Goal: Task Accomplishment & Management: Manage account settings

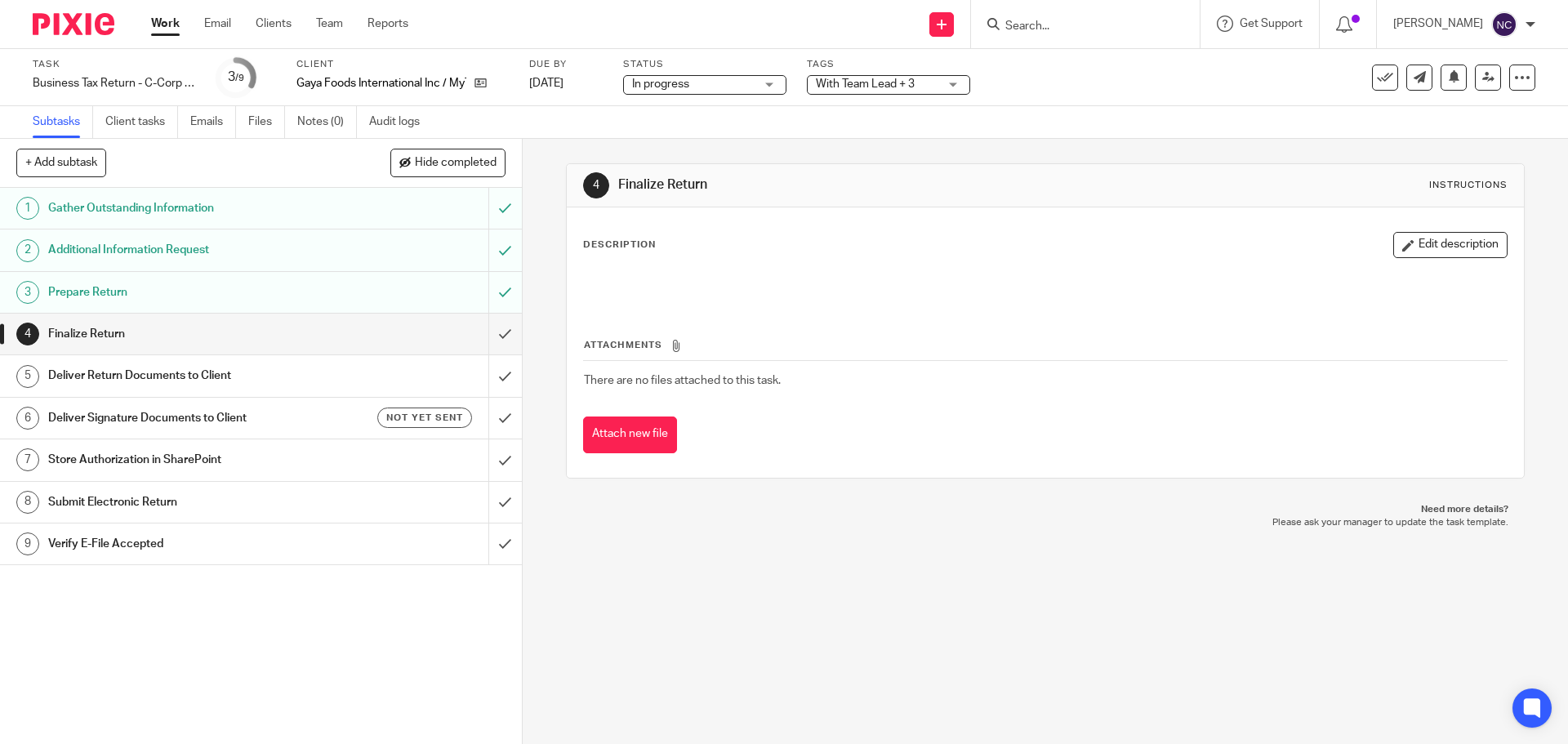
click at [832, 606] on div "4 Finalize Return Instructions Description Edit description Attachments There a…" at bounding box center [1045, 442] width 1046 height 605
click at [390, 122] on link "Audit logs" at bounding box center [400, 122] width 63 height 32
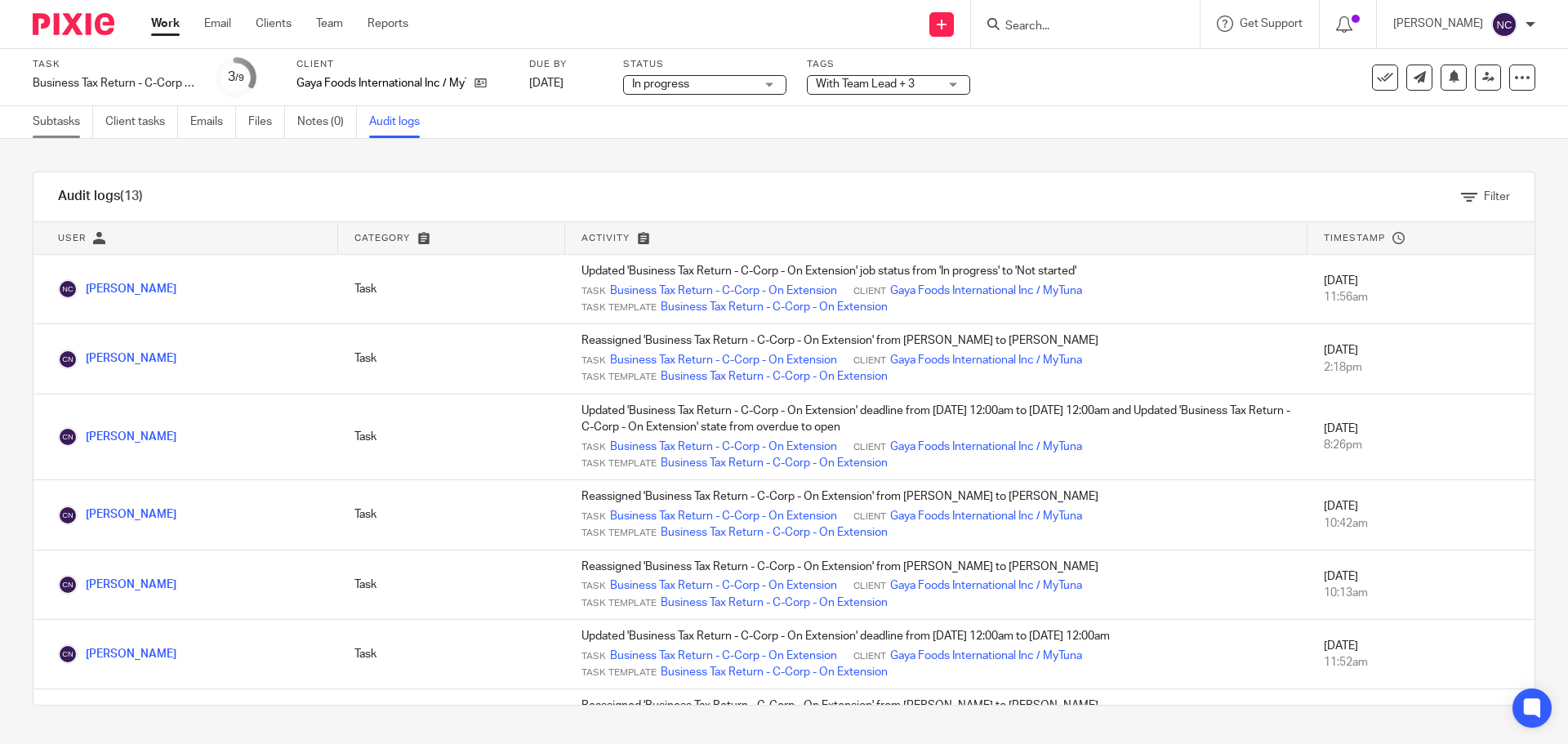
click at [64, 117] on link "Subtasks" at bounding box center [63, 122] width 60 height 32
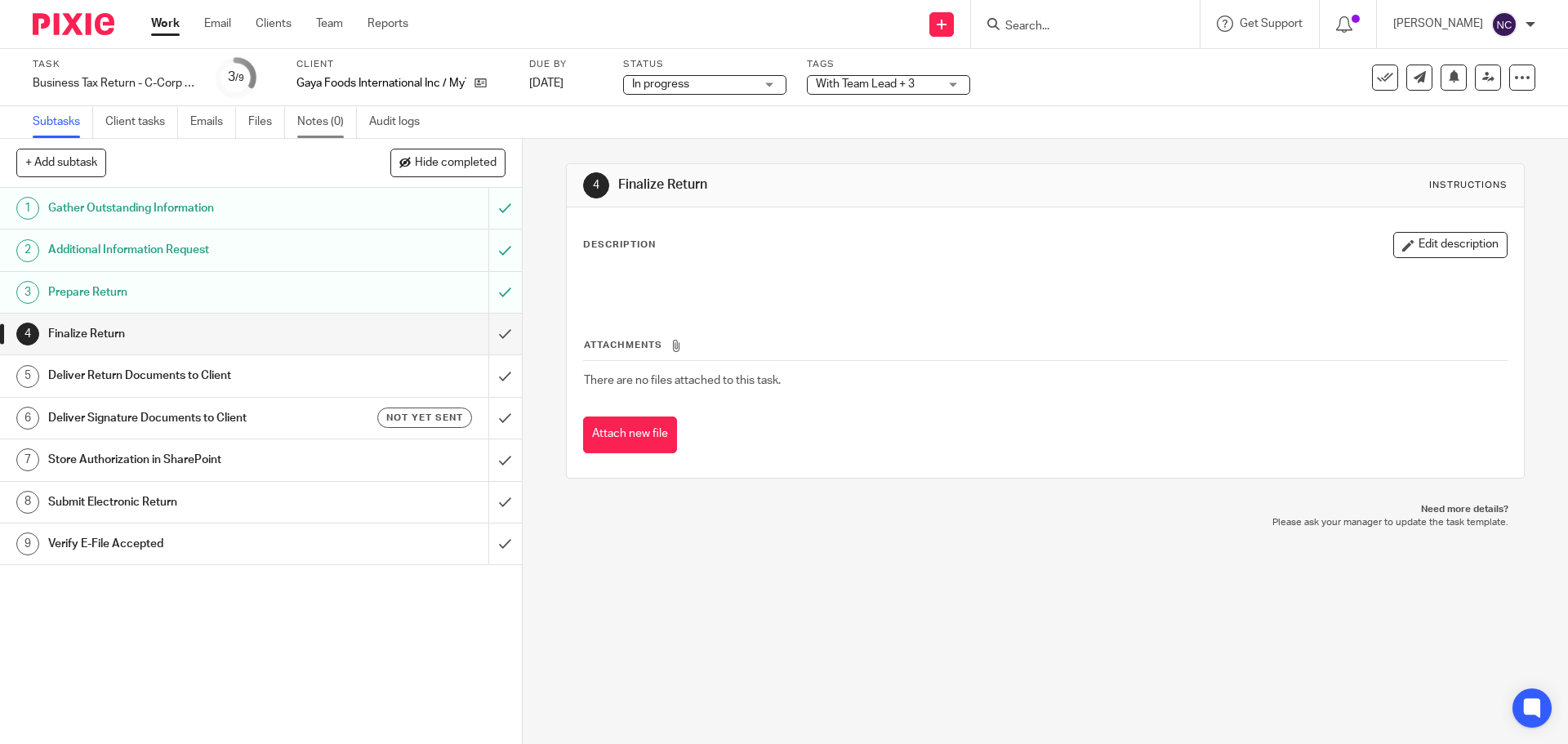
click at [308, 133] on link "Notes (0)" at bounding box center [327, 122] width 59 height 32
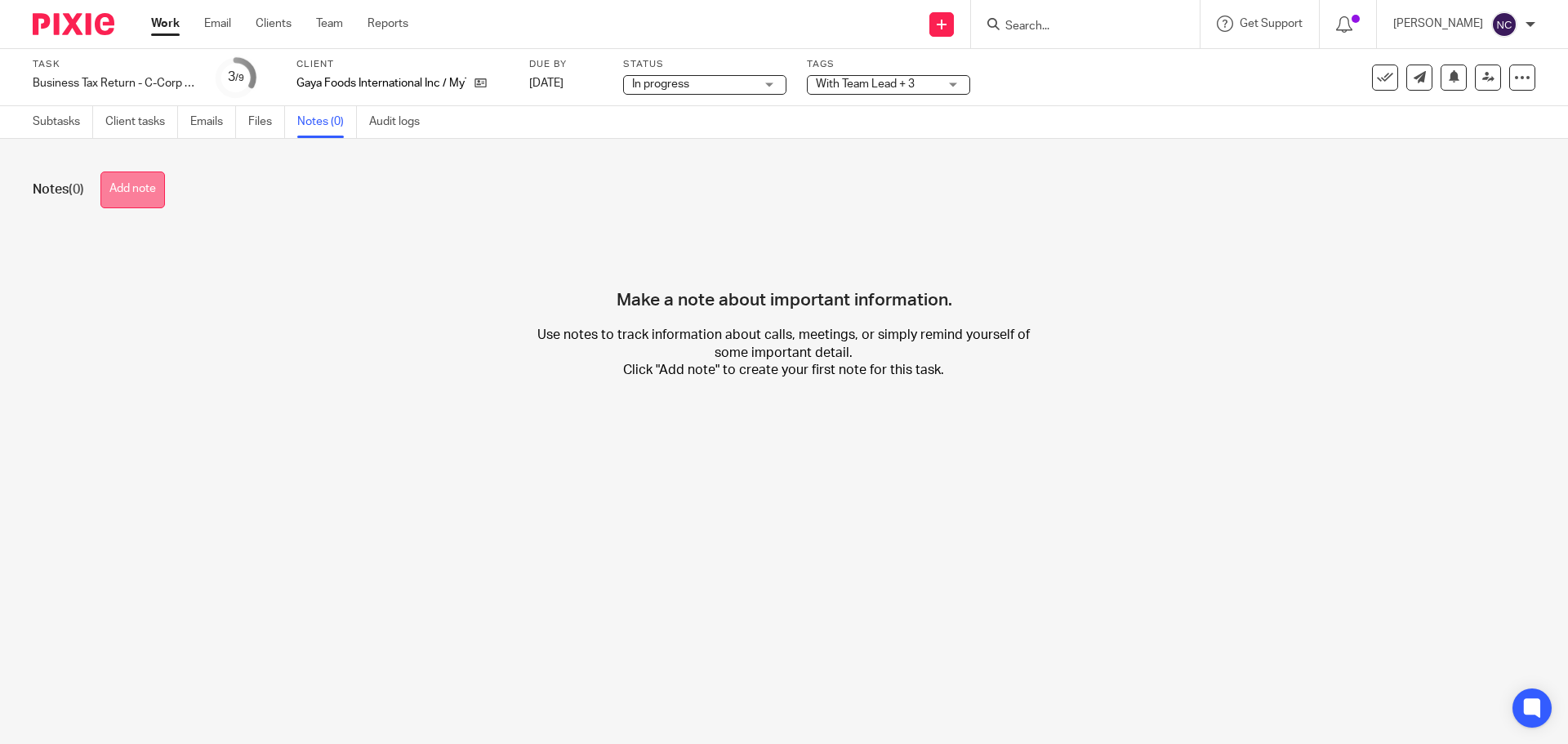
click at [135, 195] on button "Add note" at bounding box center [132, 190] width 64 height 37
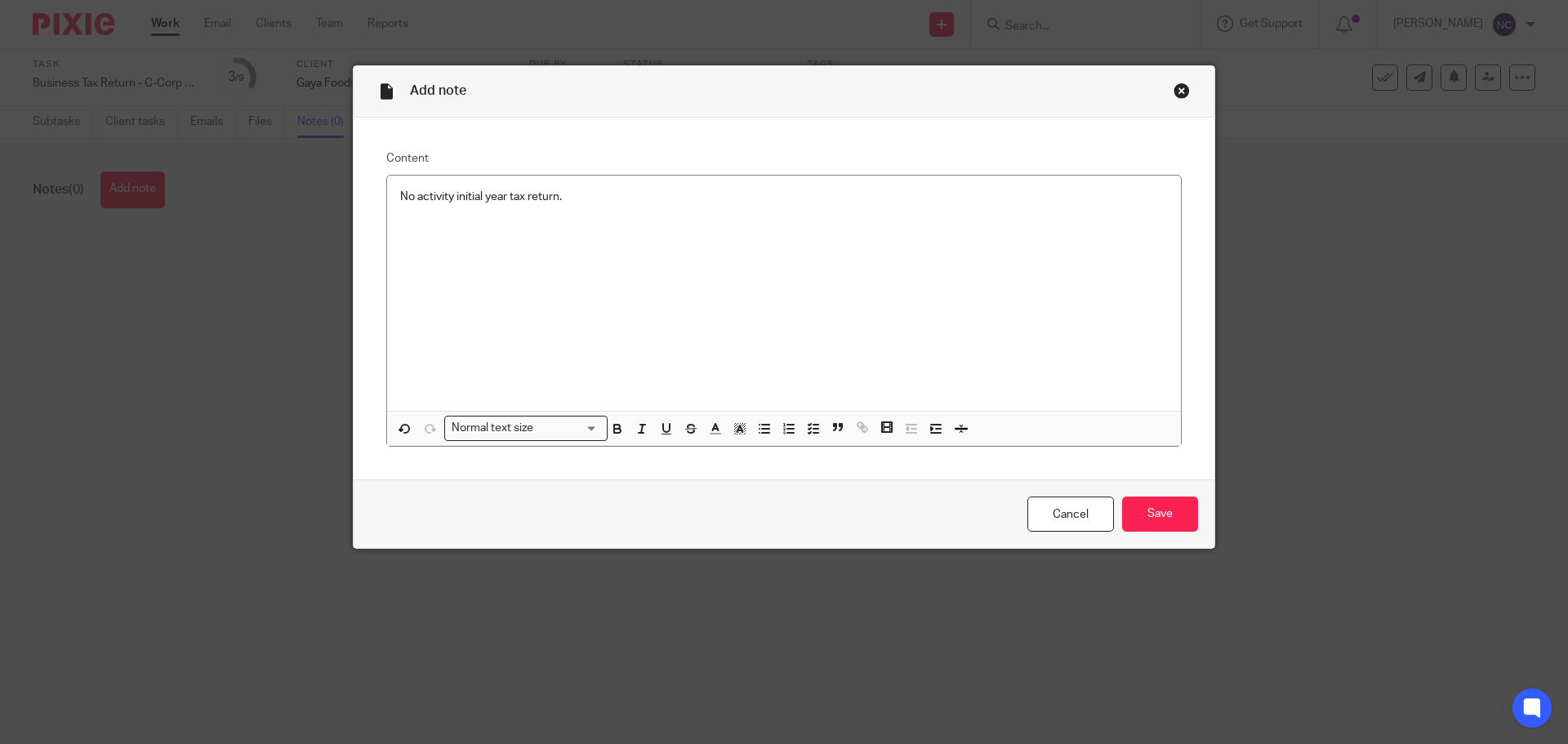
click at [630, 206] on div "No activity initial year tax return." at bounding box center [784, 294] width 794 height 235
click at [1163, 519] on input "Save" at bounding box center [1160, 514] width 76 height 35
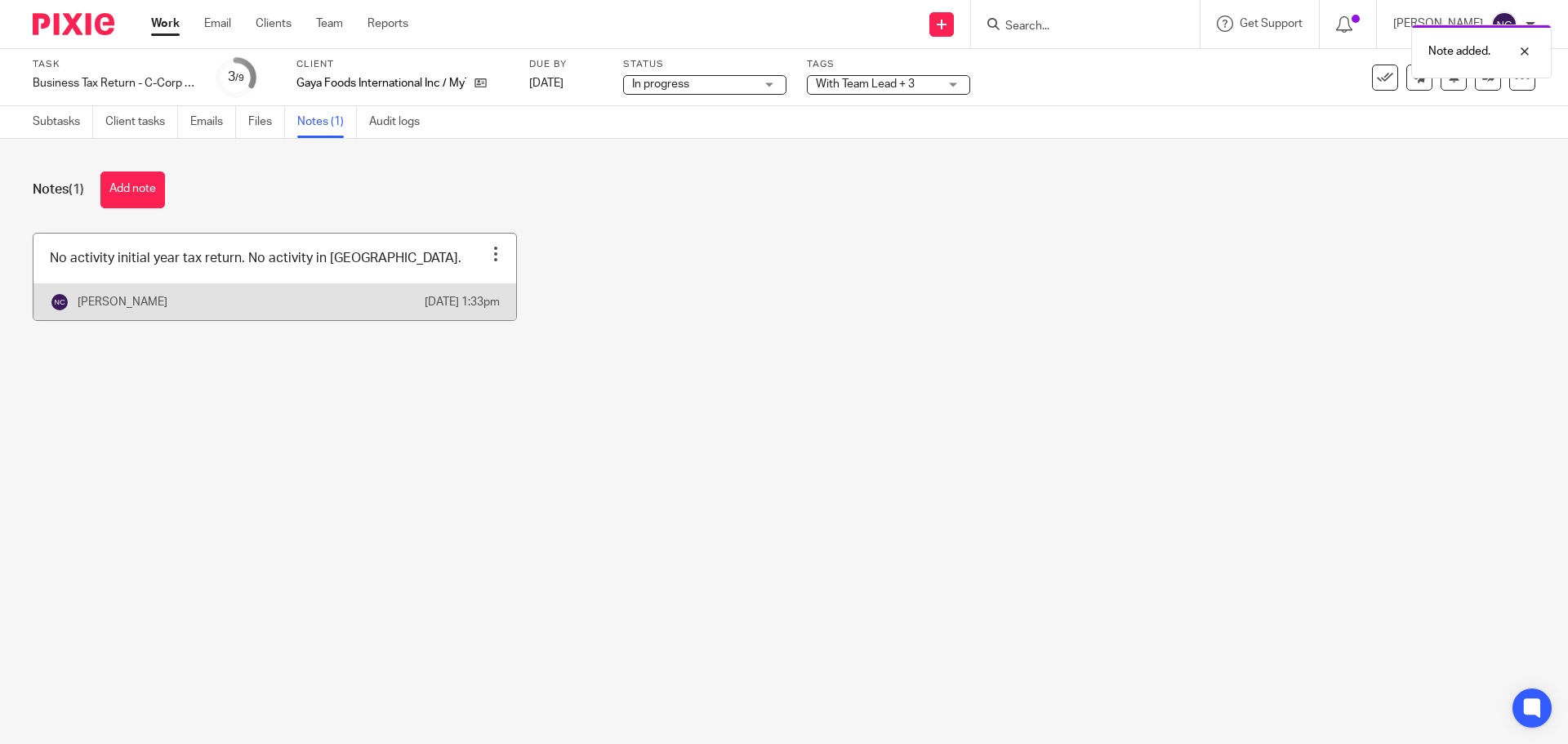
click at [489, 252] on div at bounding box center [495, 254] width 17 height 17
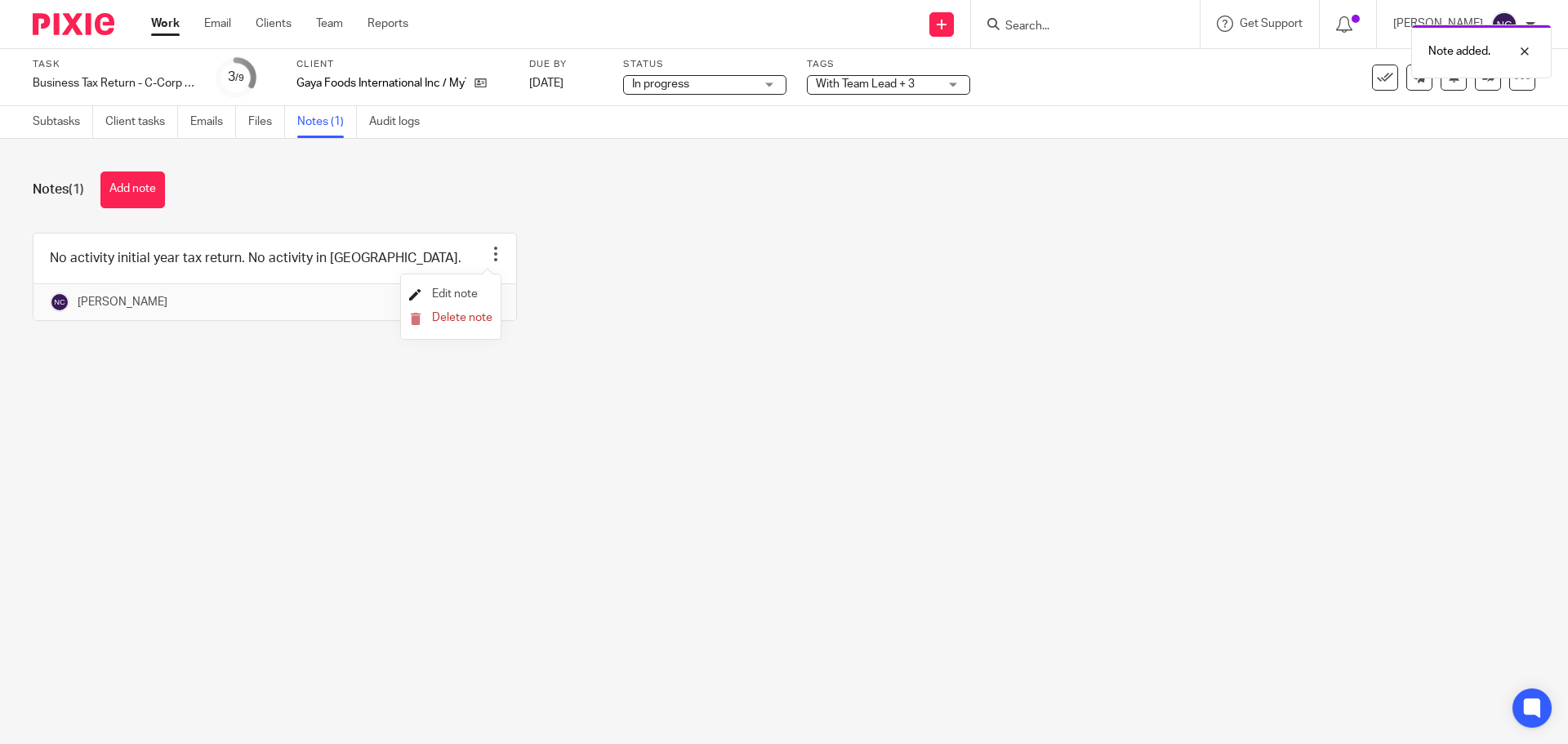
click at [468, 291] on span "Edit note" at bounding box center [454, 294] width 46 height 12
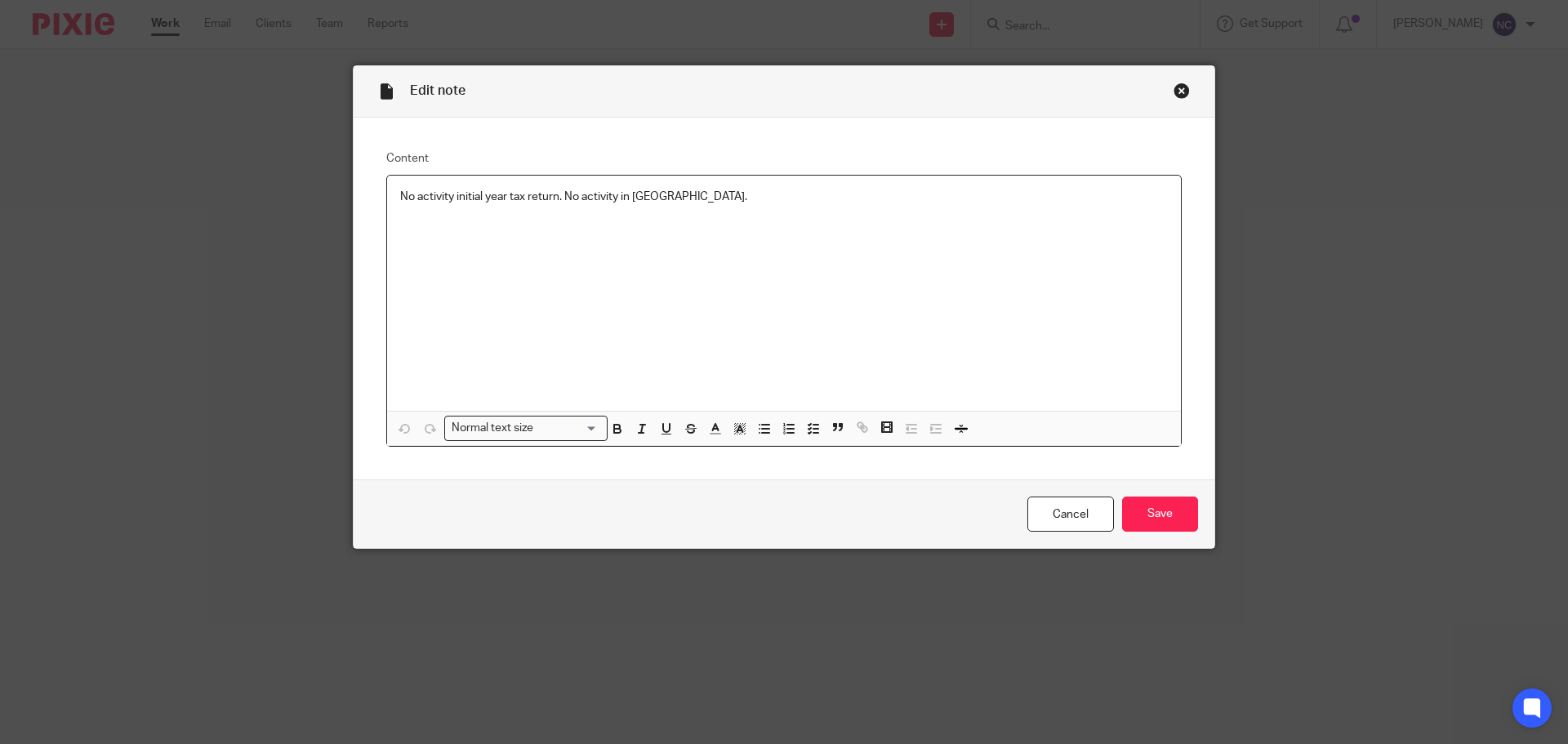
click at [700, 201] on p "No activity initial year tax return. No activity in QBO." at bounding box center [783, 196] width 767 height 17
click at [1126, 512] on input "Save" at bounding box center [1160, 514] width 76 height 35
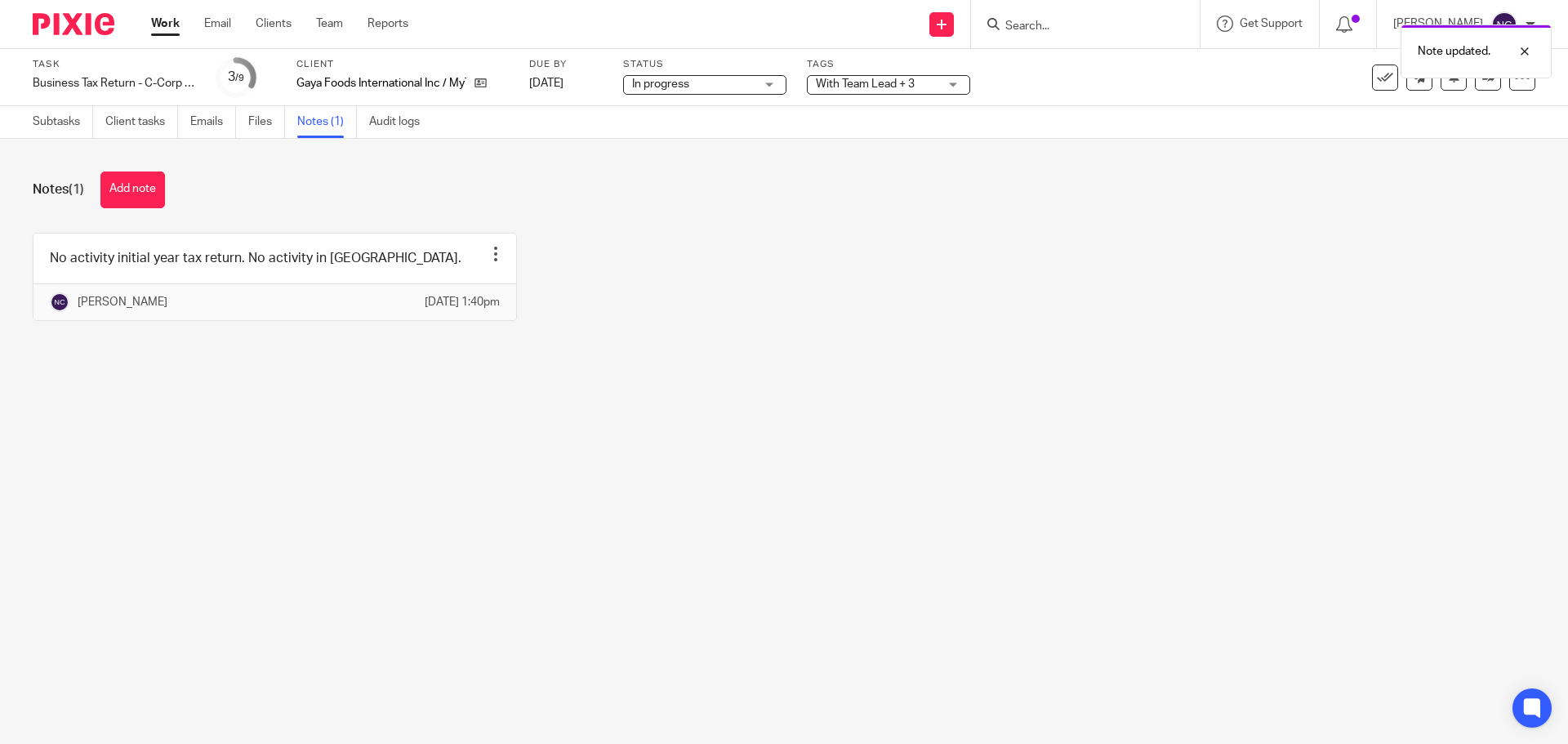
click at [76, 21] on img at bounding box center [74, 23] width 82 height 22
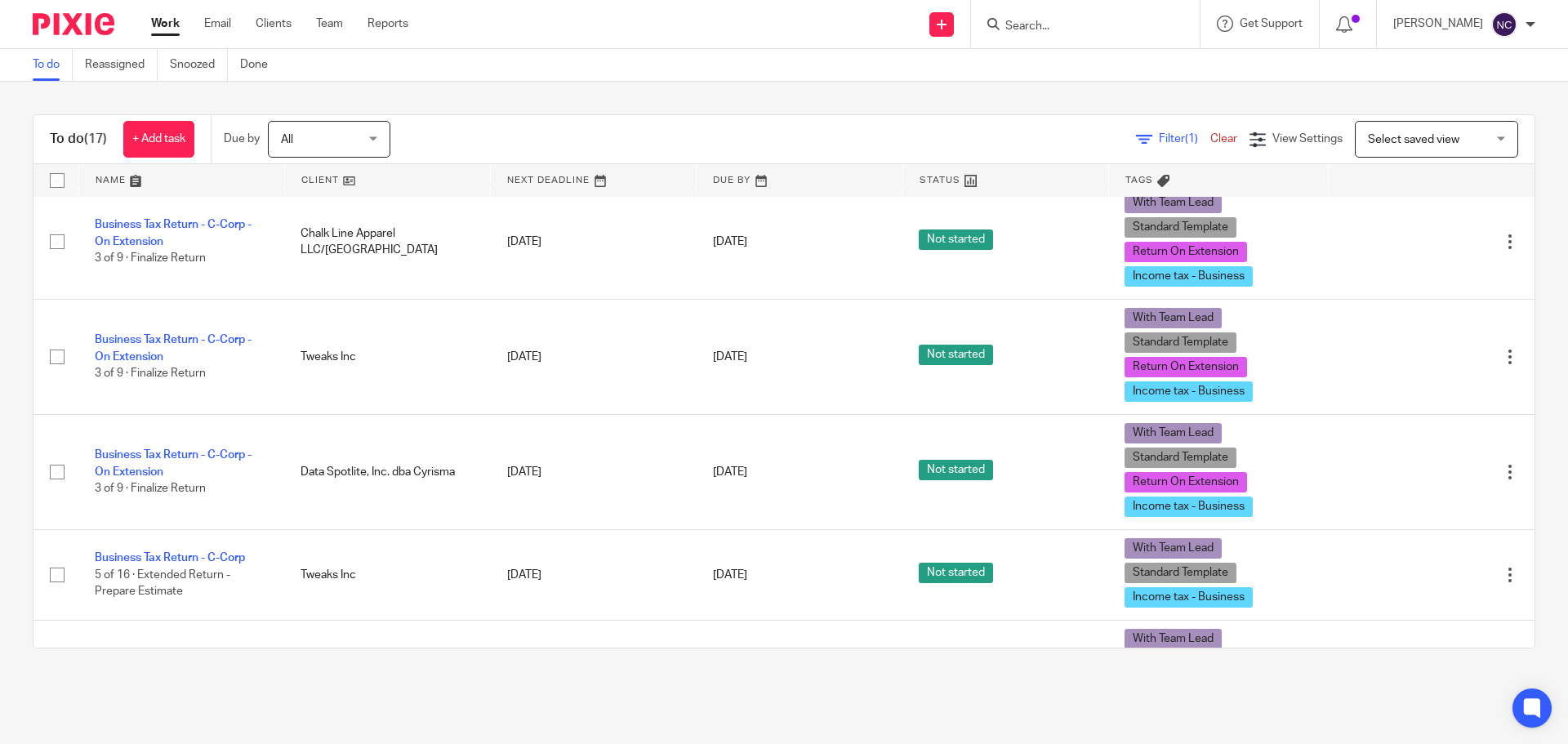
scroll to position [817, 0]
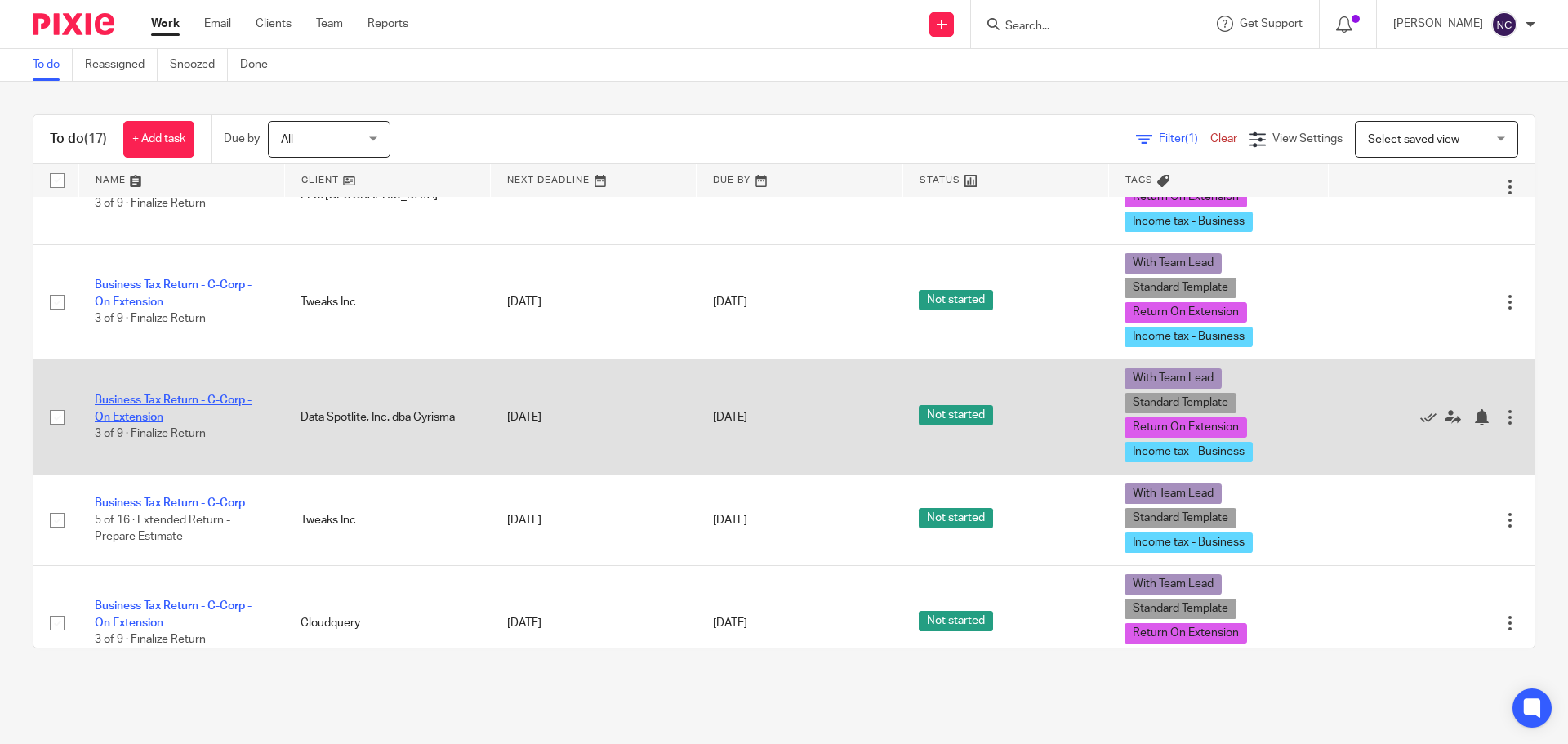
click at [129, 400] on link "Business Tax Return - C-Corp - On Extension" at bounding box center [172, 408] width 157 height 28
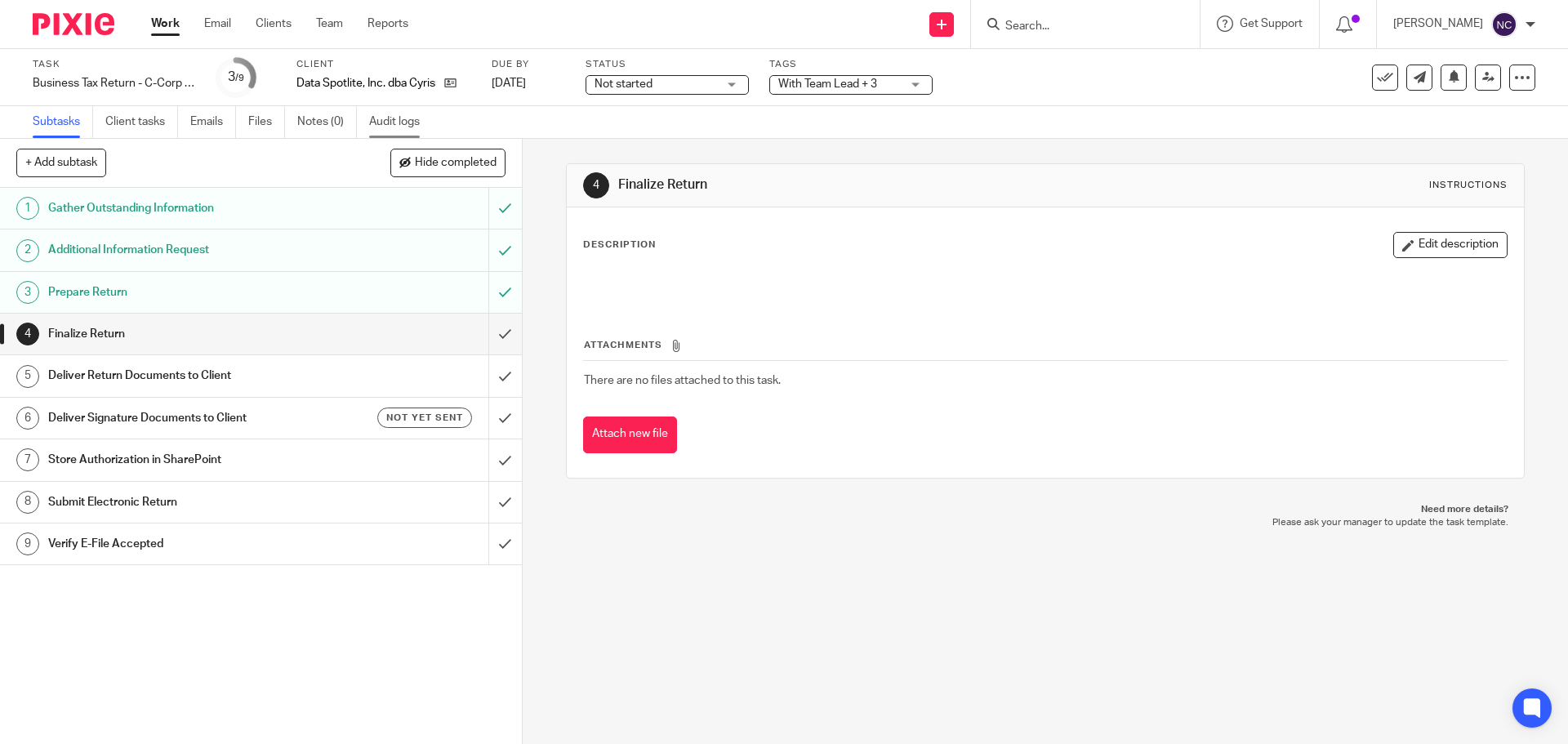
click at [379, 115] on link "Audit logs" at bounding box center [400, 122] width 63 height 32
